Goal: Check status: Check status

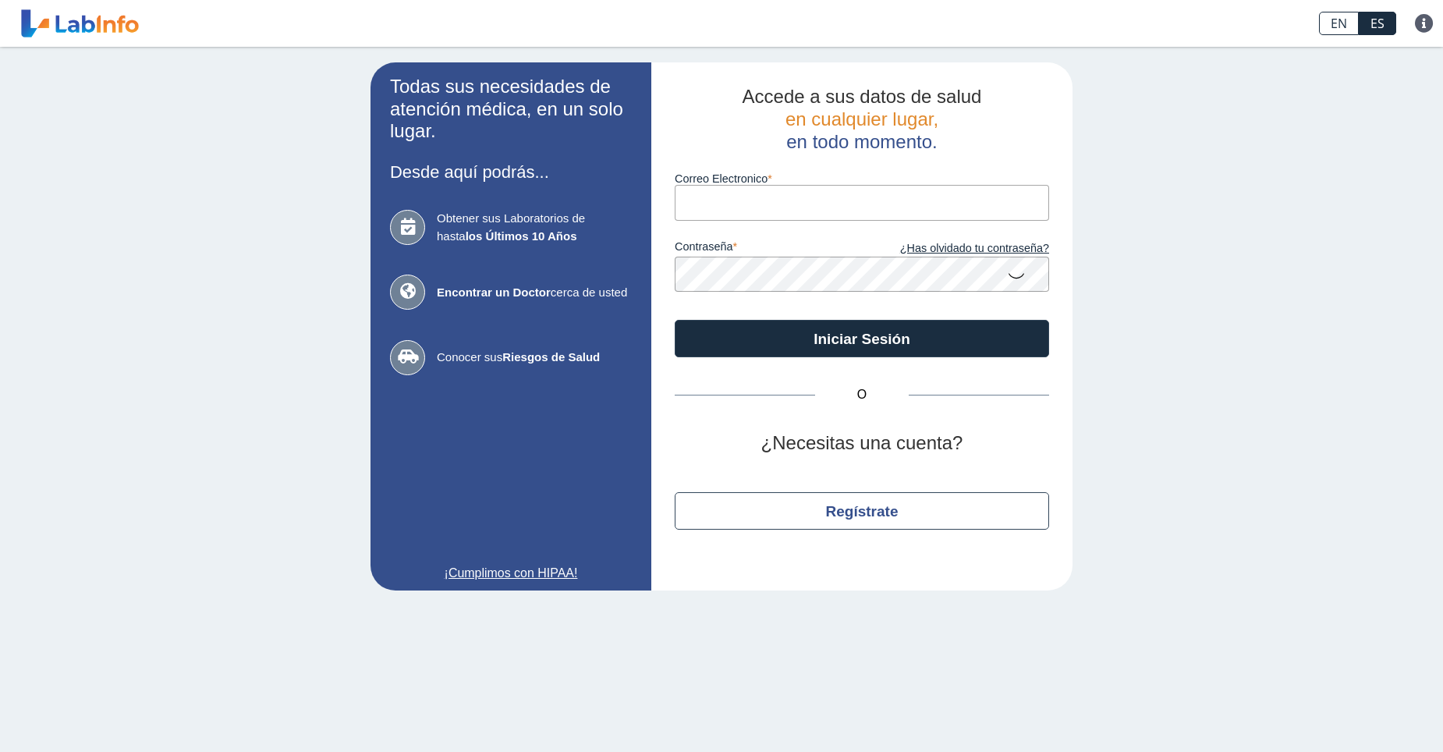
click at [764, 195] on input "Correo Electronico" at bounding box center [862, 202] width 374 height 35
type input "[EMAIL_ADDRESS][DOMAIN_NAME]"
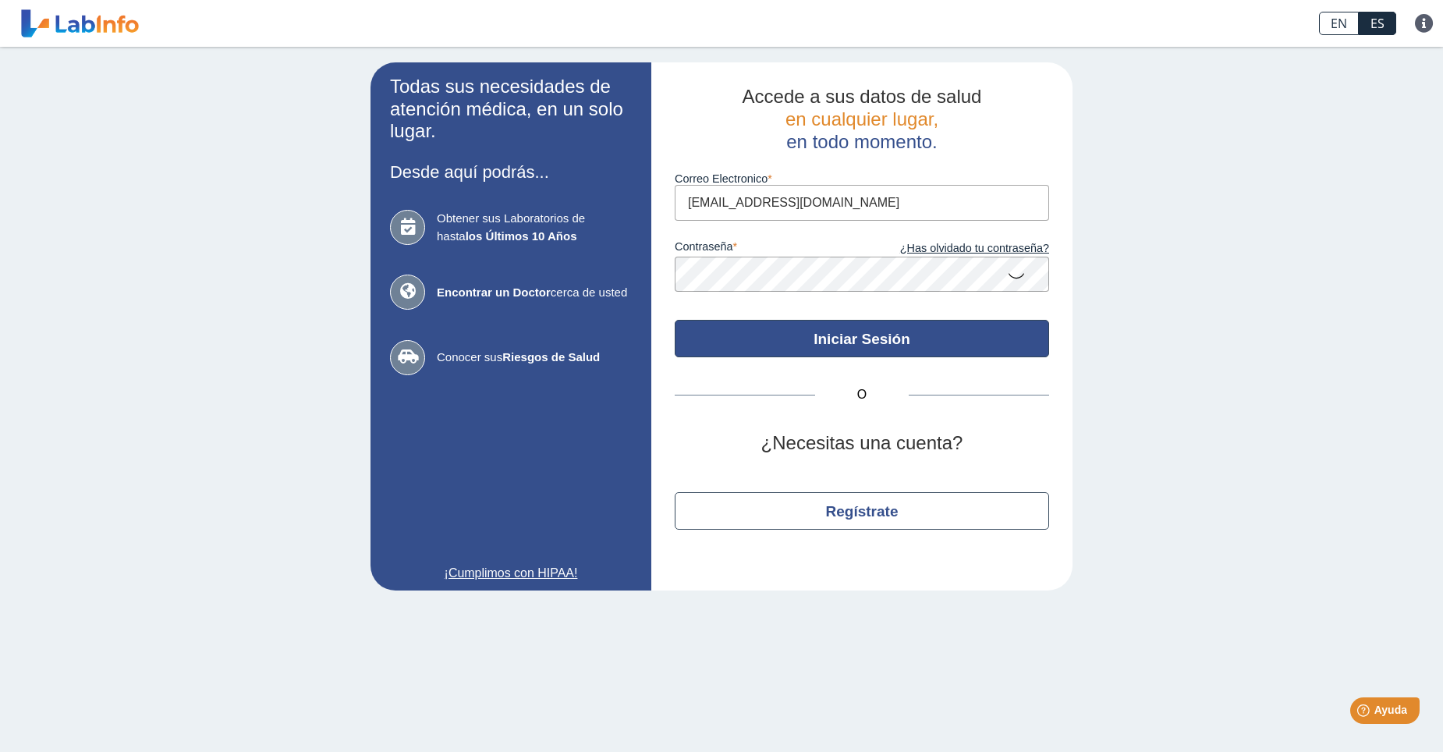
click at [852, 344] on button "Iniciar Sesión" at bounding box center [862, 338] width 374 height 37
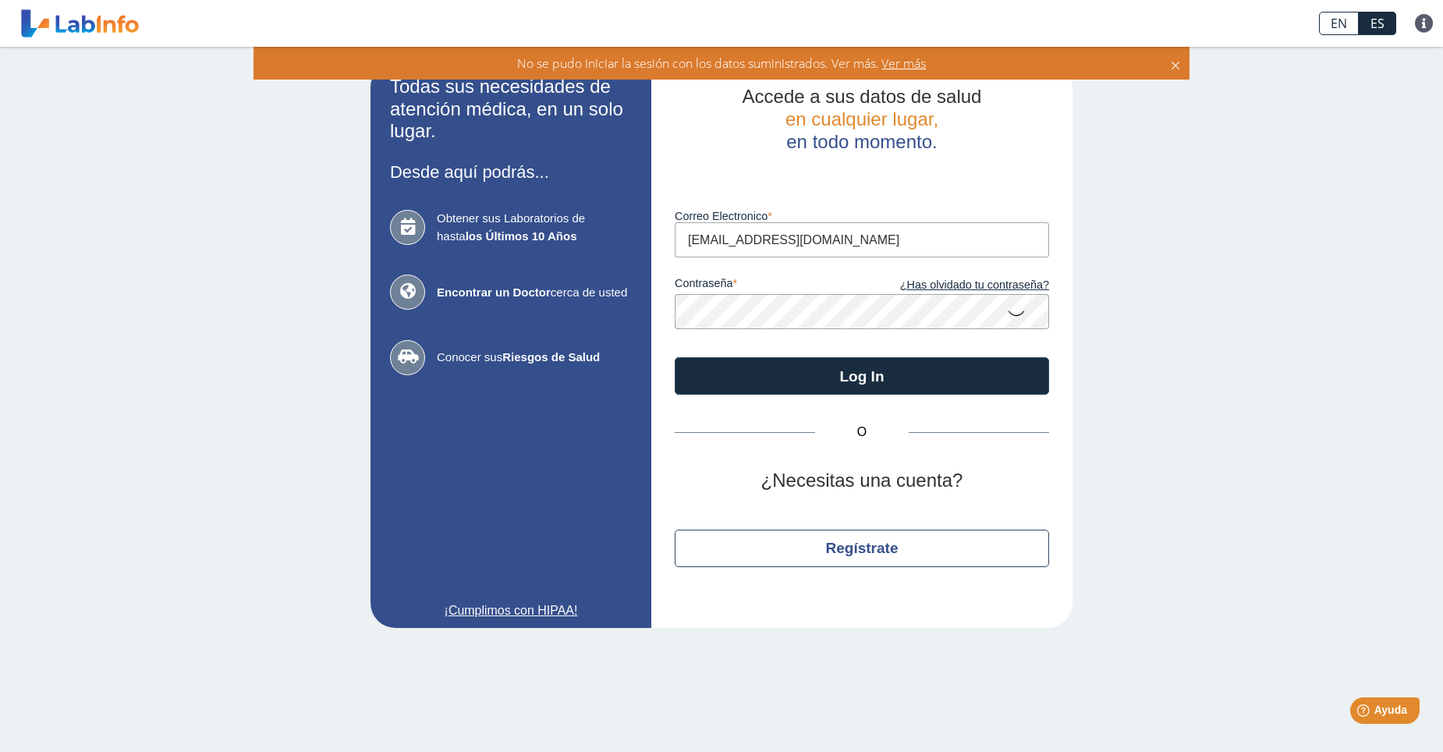
click at [1016, 314] on icon at bounding box center [1016, 312] width 19 height 30
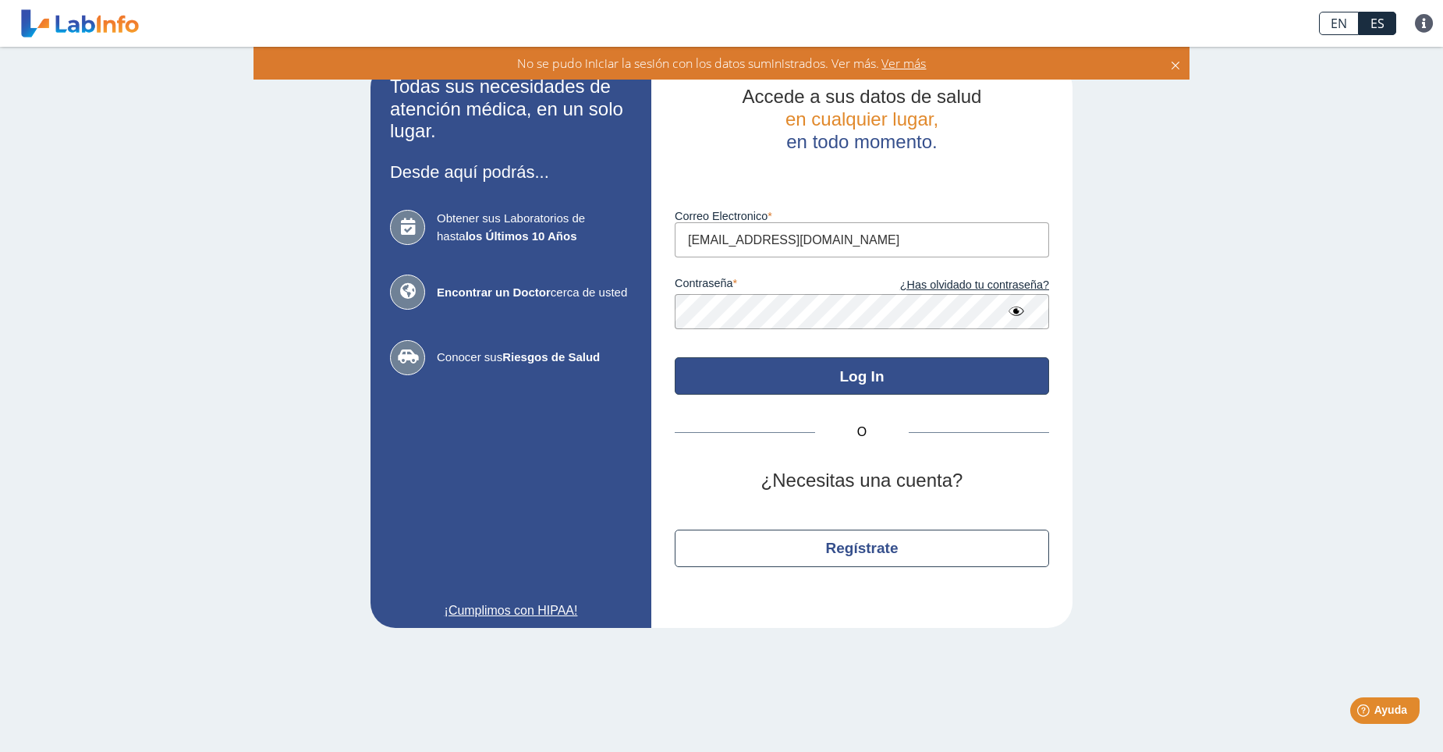
click at [859, 377] on button "Log In" at bounding box center [862, 375] width 374 height 37
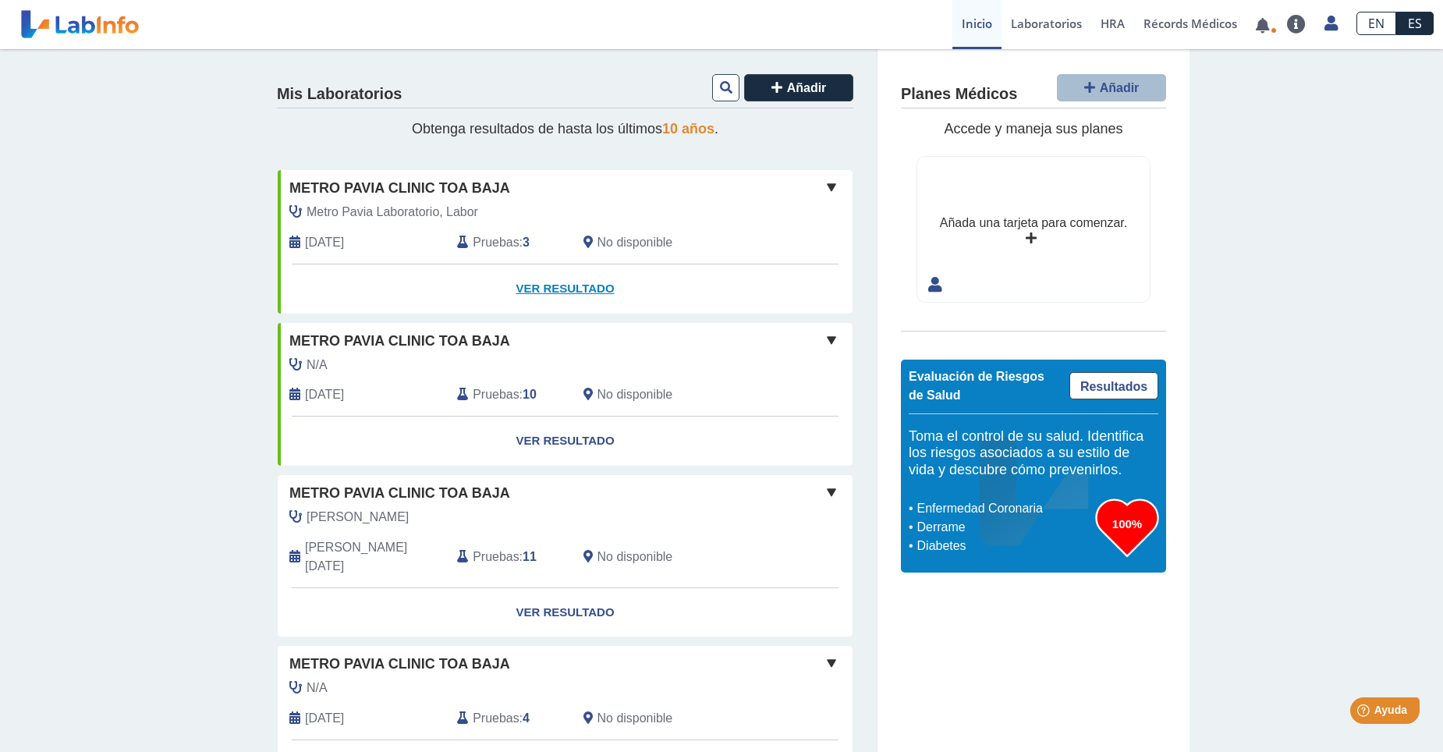
click at [564, 286] on link "Ver Resultado" at bounding box center [565, 288] width 575 height 49
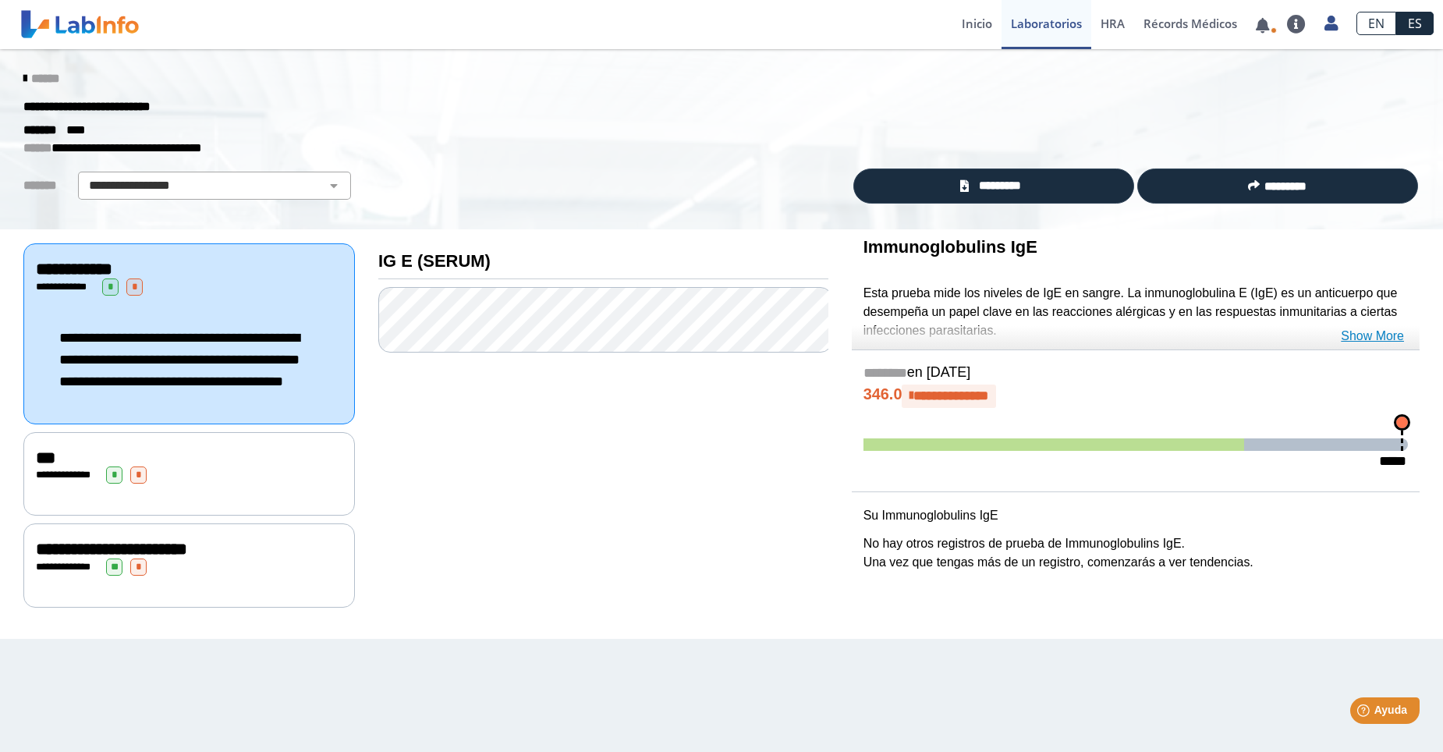
click at [1387, 334] on link "Show More" at bounding box center [1371, 336] width 63 height 19
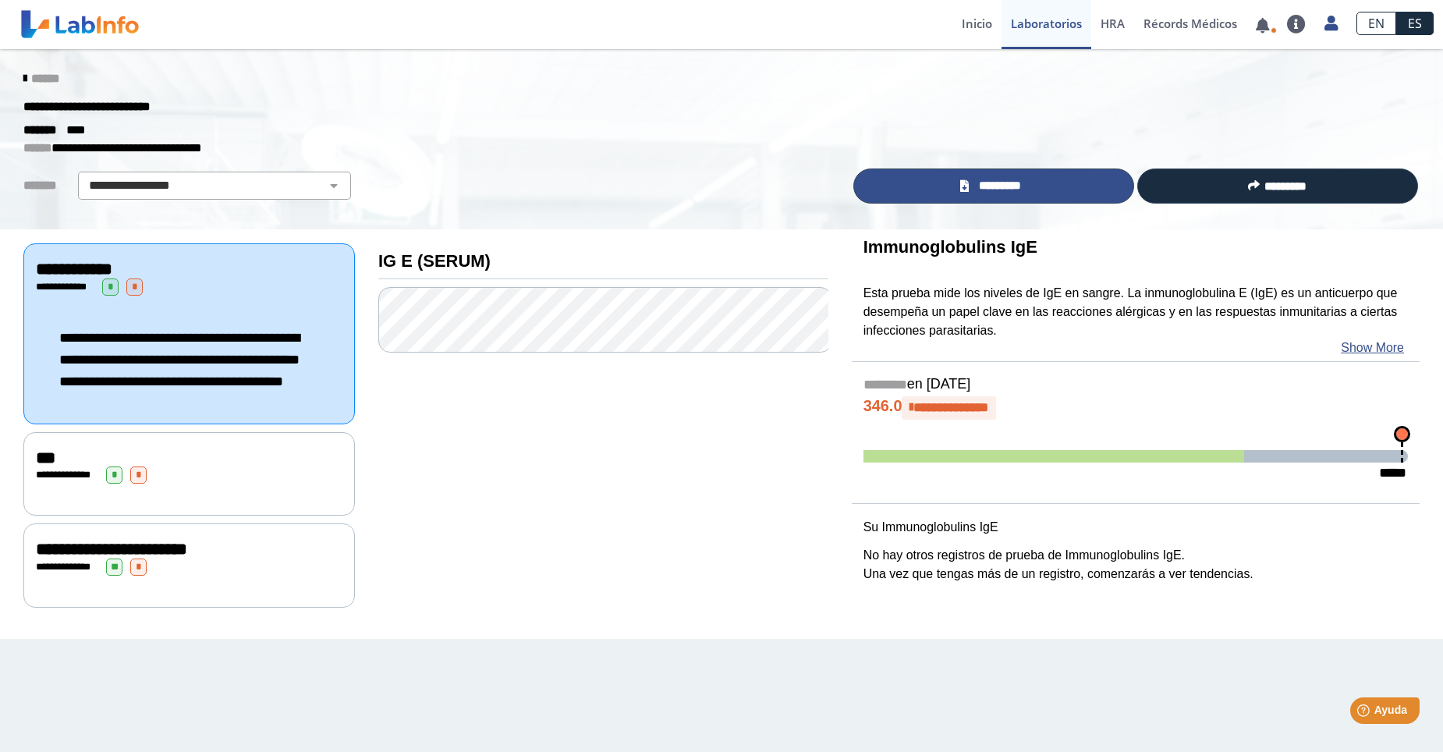
click at [1034, 181] on link "*********" at bounding box center [993, 185] width 281 height 35
click at [1263, 27] on link at bounding box center [1262, 25] width 32 height 12
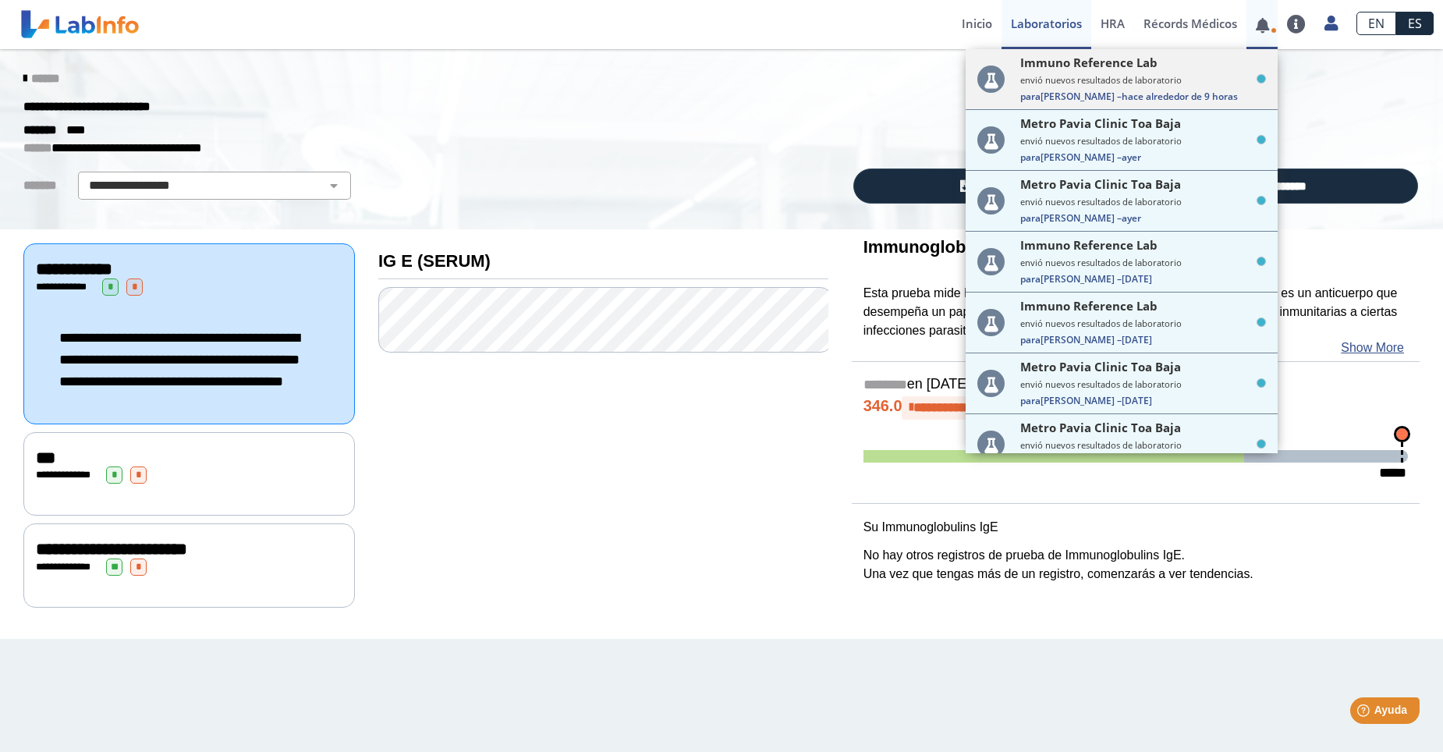
click at [1061, 70] on span "Immuno Reference Lab" at bounding box center [1088, 63] width 137 height 16
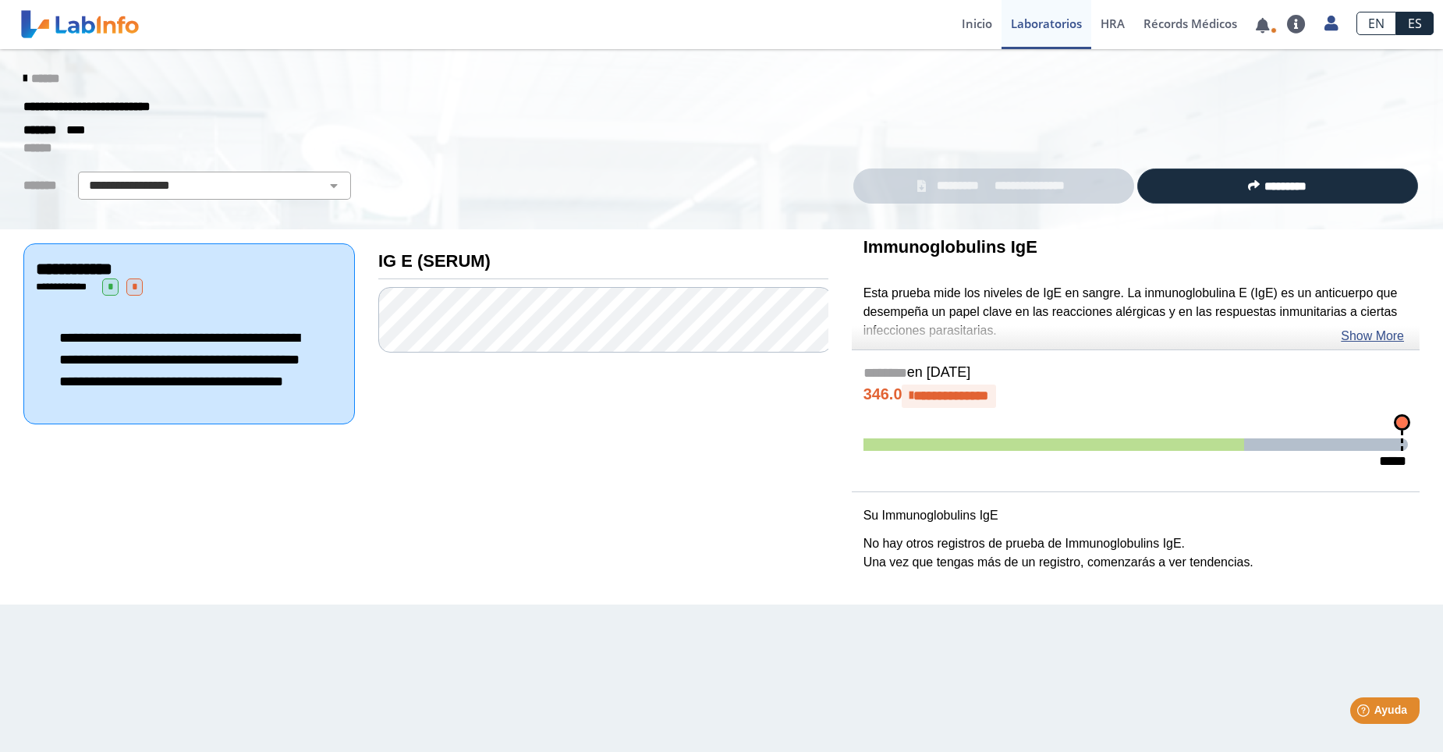
click at [913, 393] on icon at bounding box center [911, 396] width 4 height 13
click at [23, 79] on icon at bounding box center [24, 79] width 3 height 12
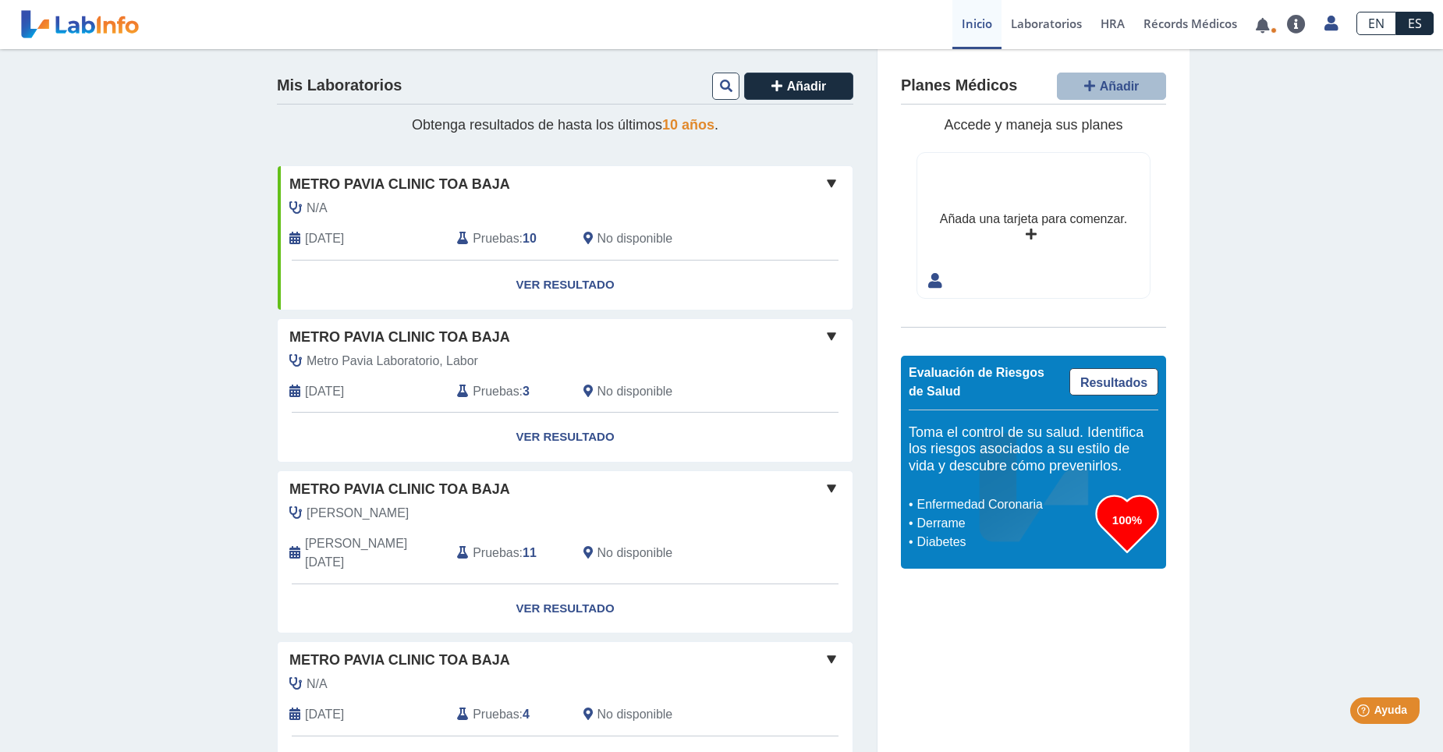
click at [823, 181] on span at bounding box center [831, 183] width 19 height 19
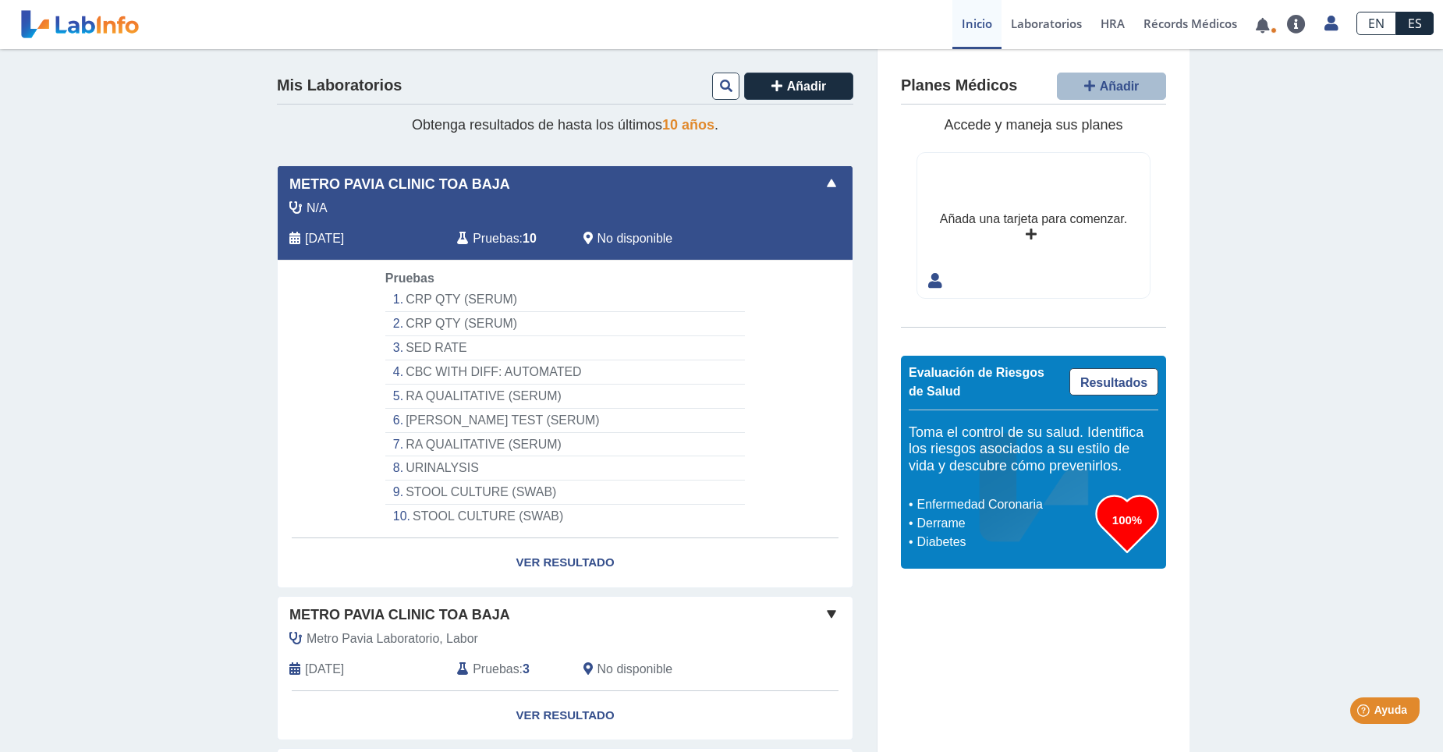
click at [823, 184] on span at bounding box center [831, 183] width 19 height 19
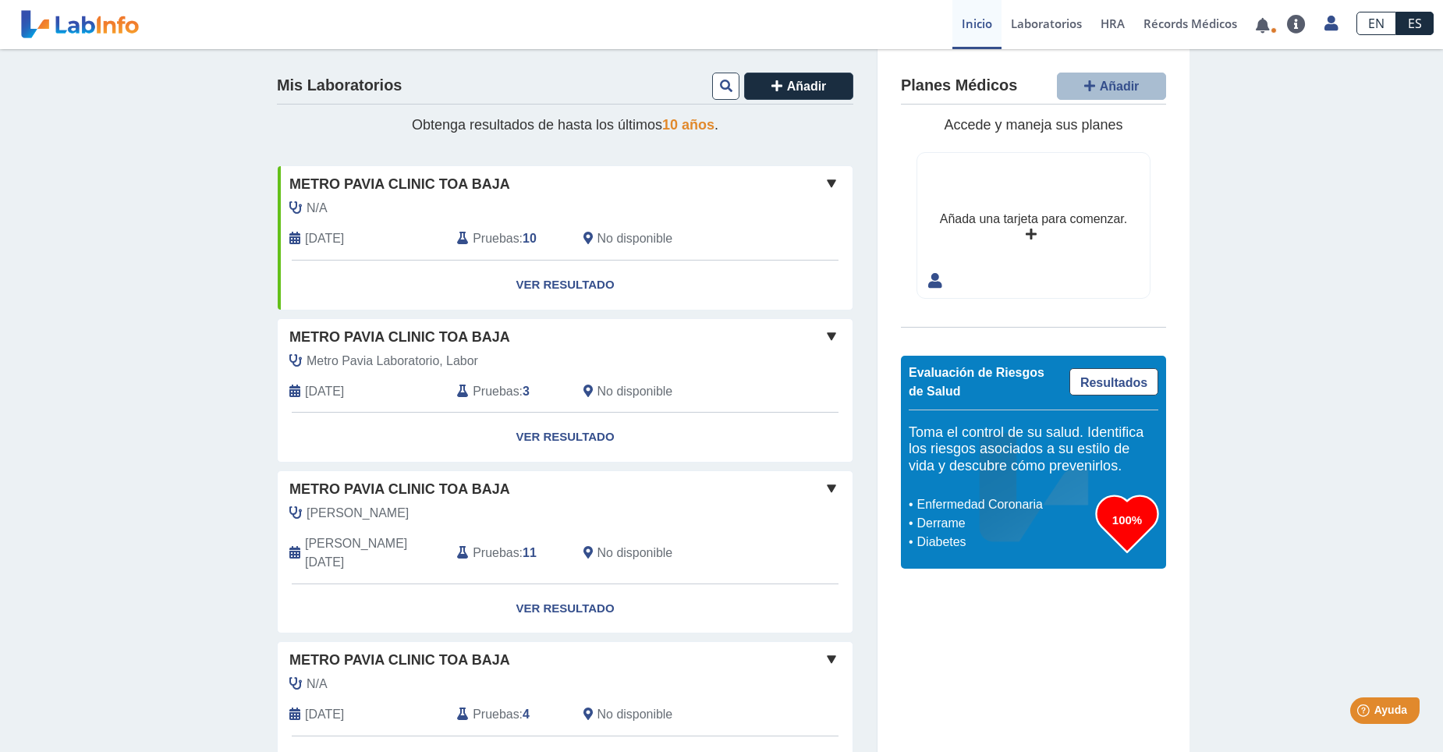
click at [827, 334] on span at bounding box center [831, 336] width 19 height 19
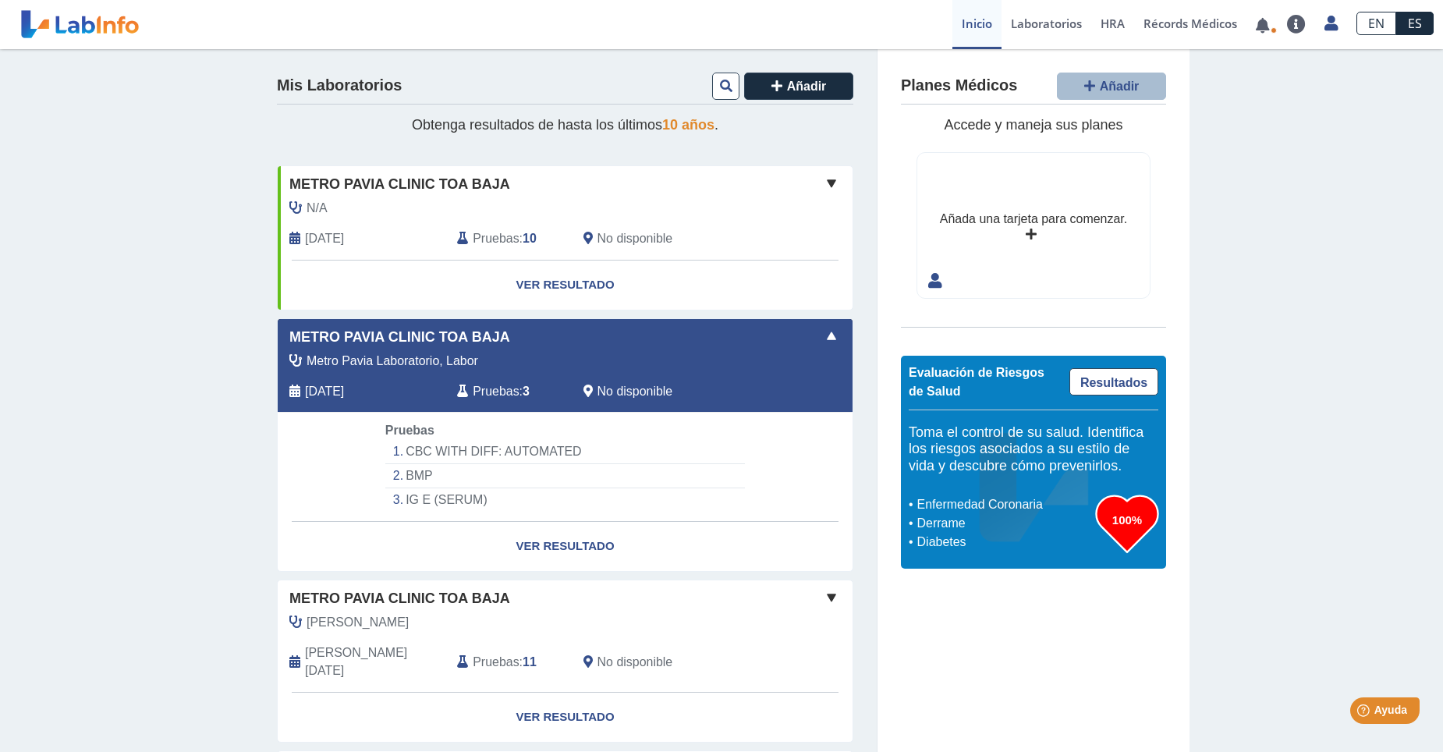
click at [439, 501] on li "IG E (SERUM)" at bounding box center [564, 499] width 359 height 23
select select "**********"
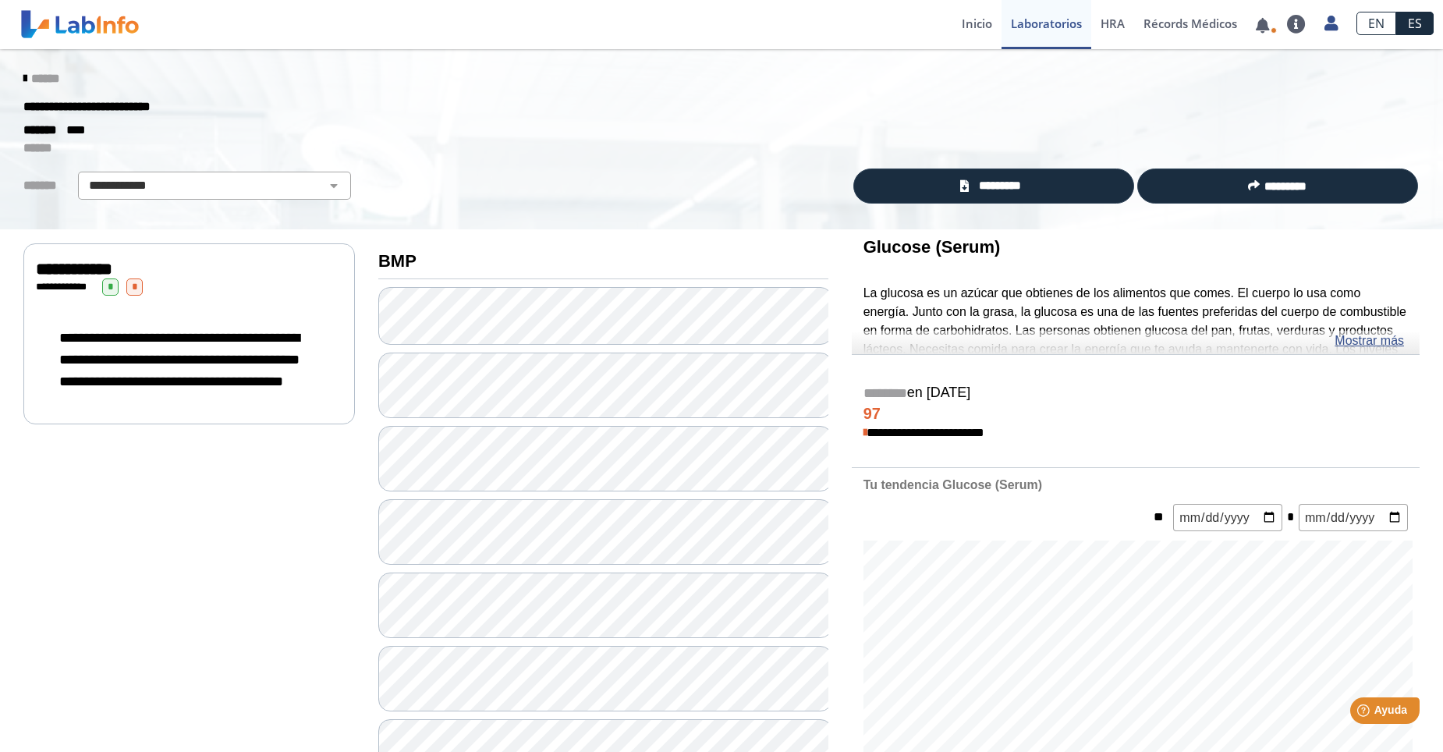
click at [23, 78] on icon at bounding box center [24, 79] width 3 height 12
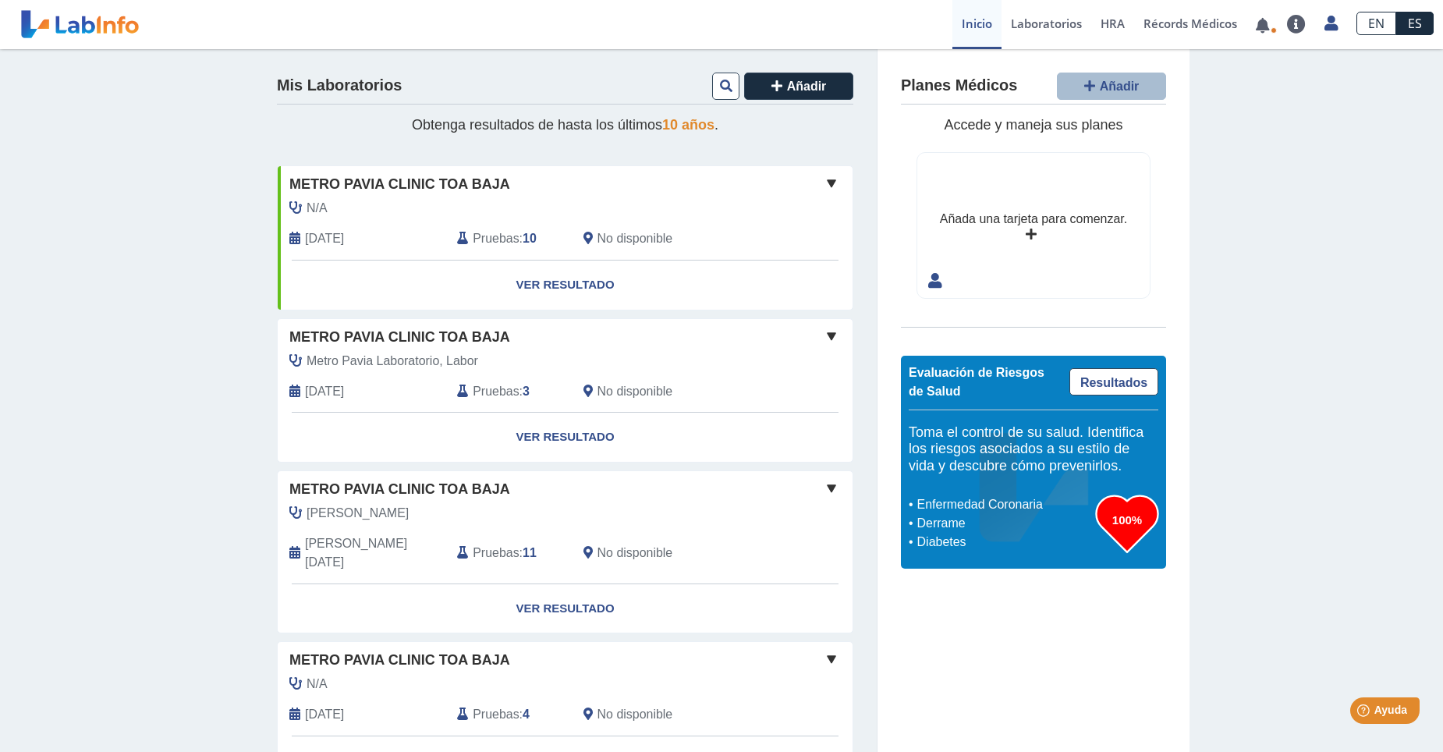
click at [823, 334] on span at bounding box center [831, 336] width 19 height 19
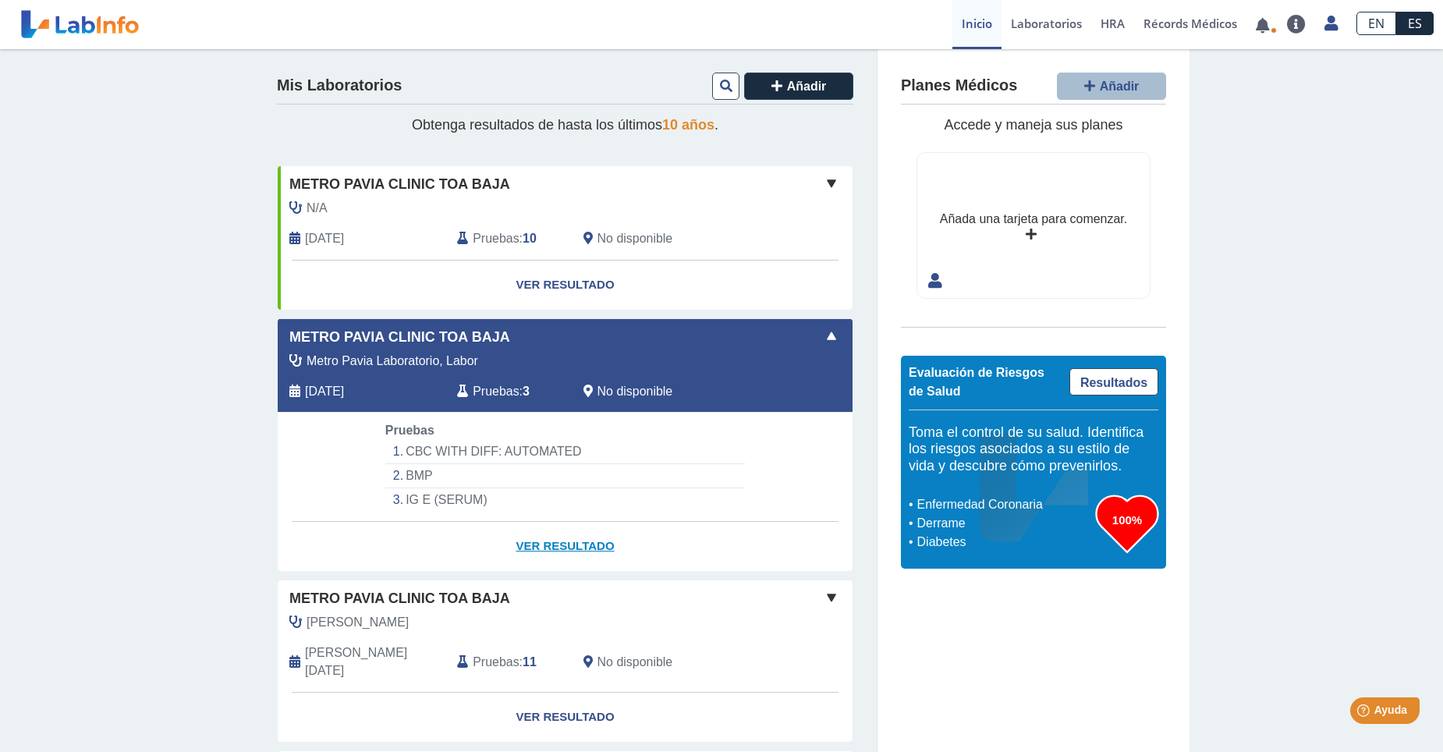
click at [573, 545] on link "Ver Resultado" at bounding box center [565, 546] width 575 height 49
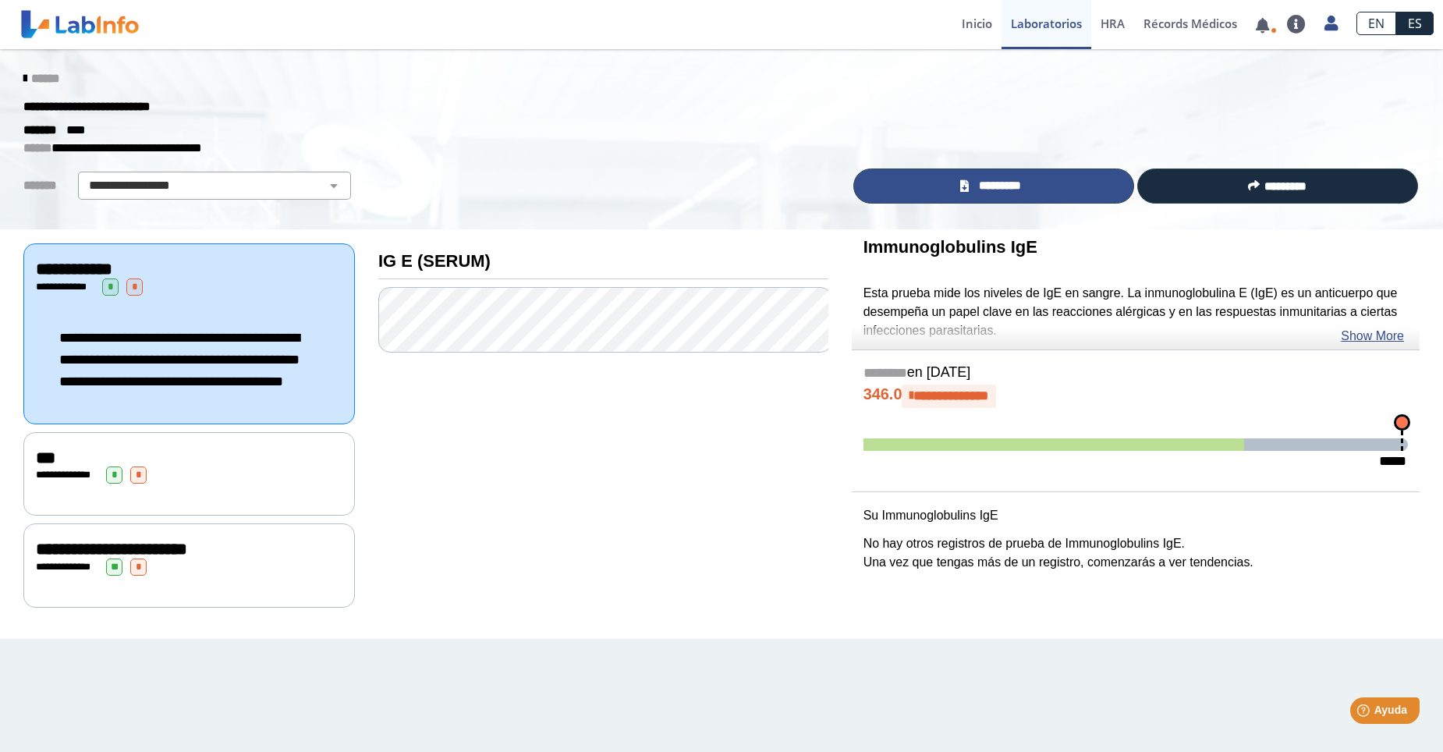
click at [968, 184] on icon at bounding box center [964, 186] width 9 height 12
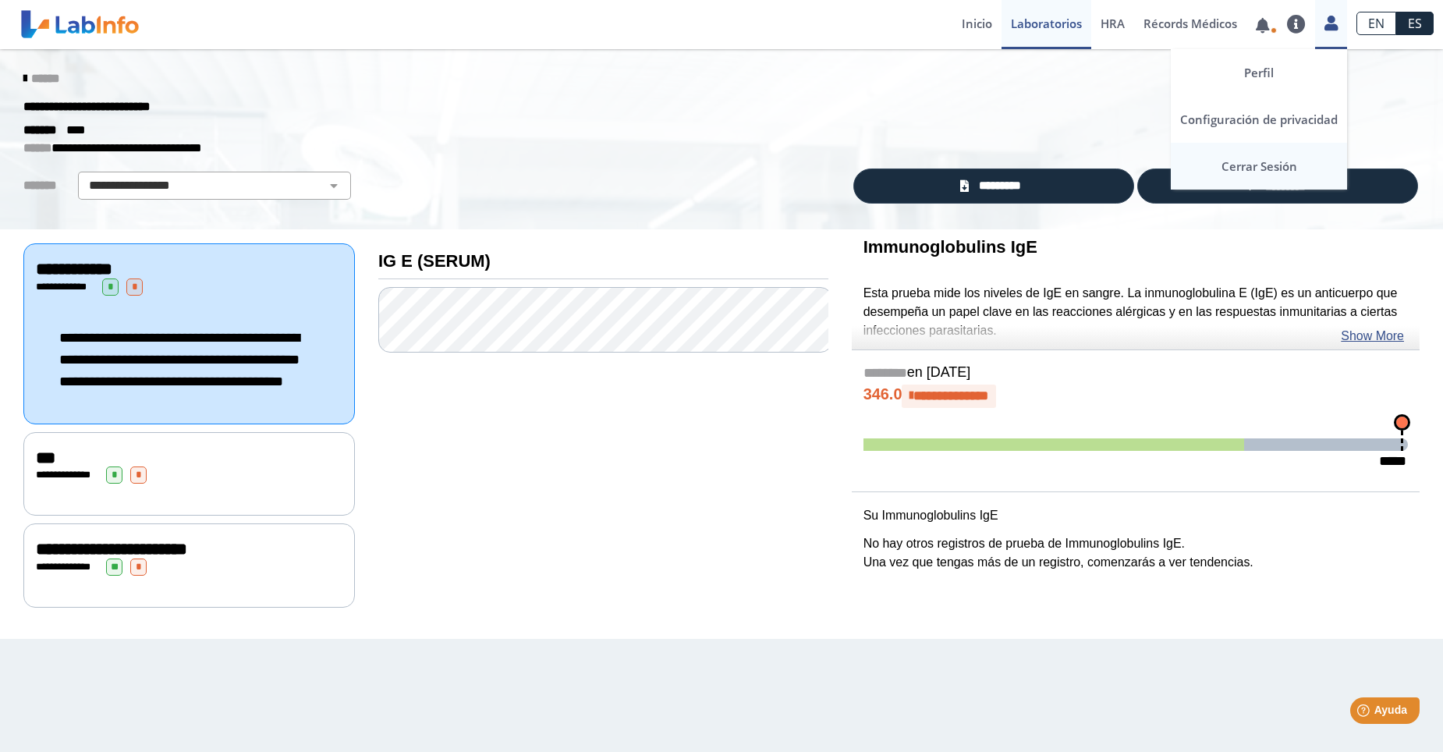
click at [1253, 166] on link "Cerrar Sesión" at bounding box center [1258, 166] width 176 height 47
